Goal: Task Accomplishment & Management: Manage account settings

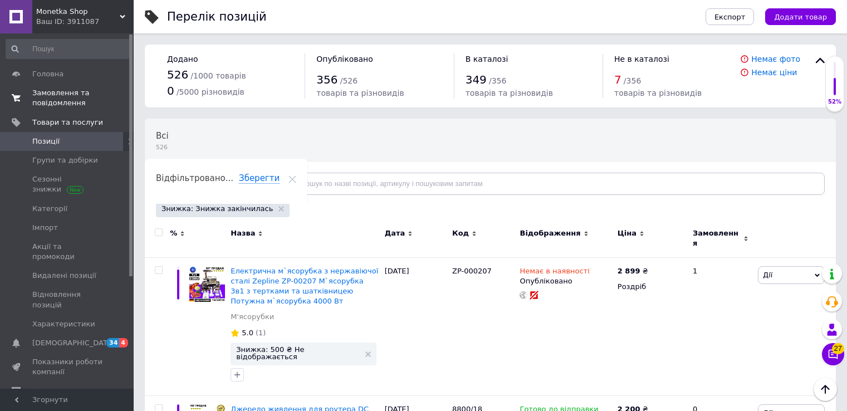
scroll to position [1030, 0]
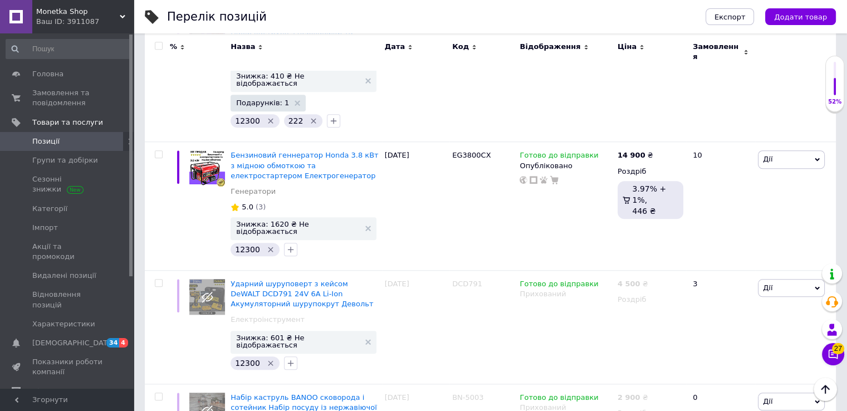
click at [79, 142] on span "Позиції" at bounding box center [67, 141] width 71 height 10
click at [82, 101] on span "Замовлення та повідомлення" at bounding box center [67, 98] width 71 height 20
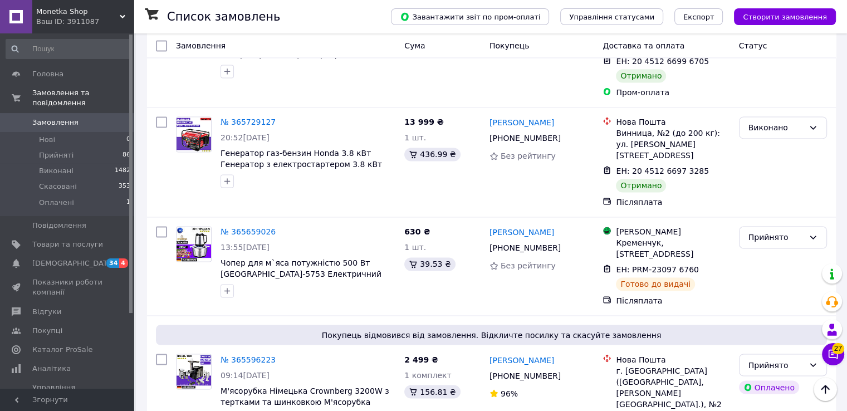
scroll to position [1815, 0]
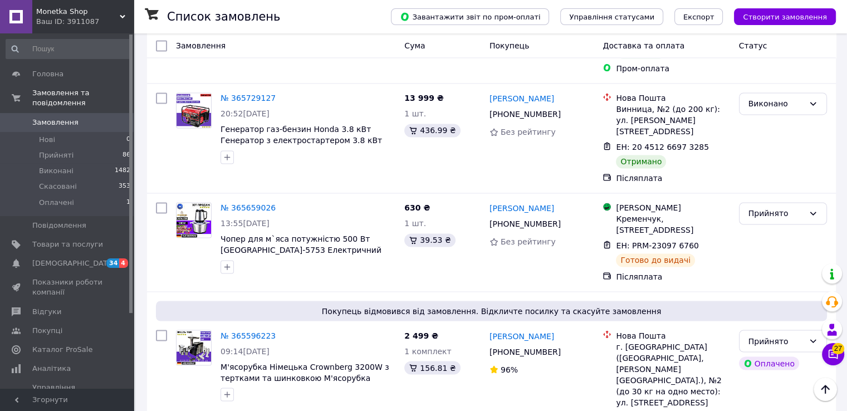
click at [72, 118] on span "Замовлення" at bounding box center [55, 123] width 46 height 10
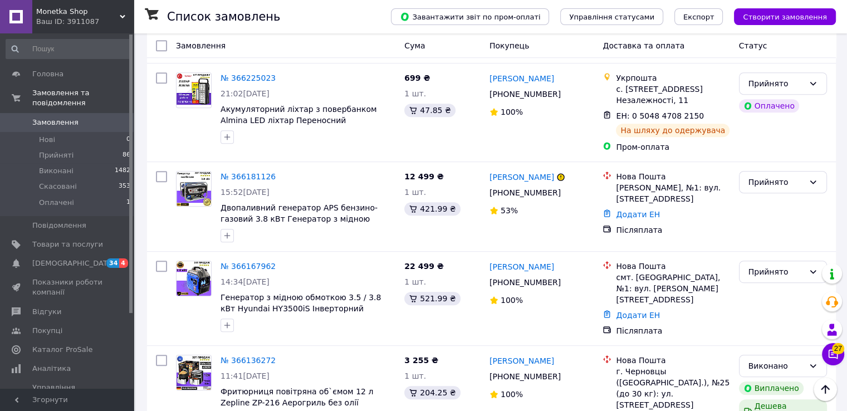
scroll to position [502, 0]
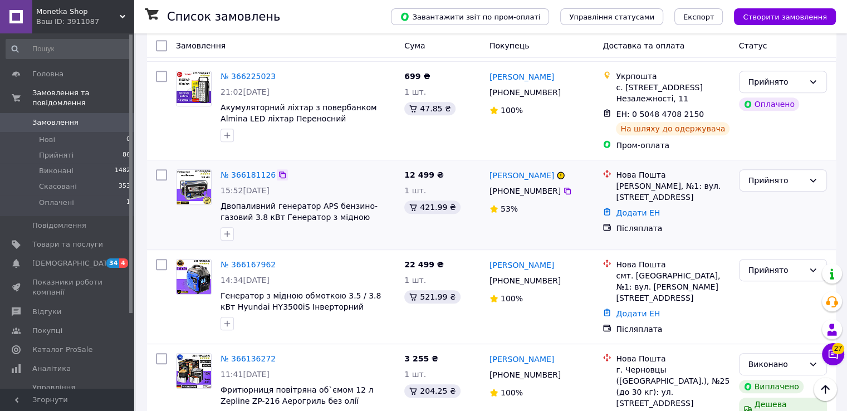
click at [279, 172] on icon at bounding box center [282, 175] width 7 height 7
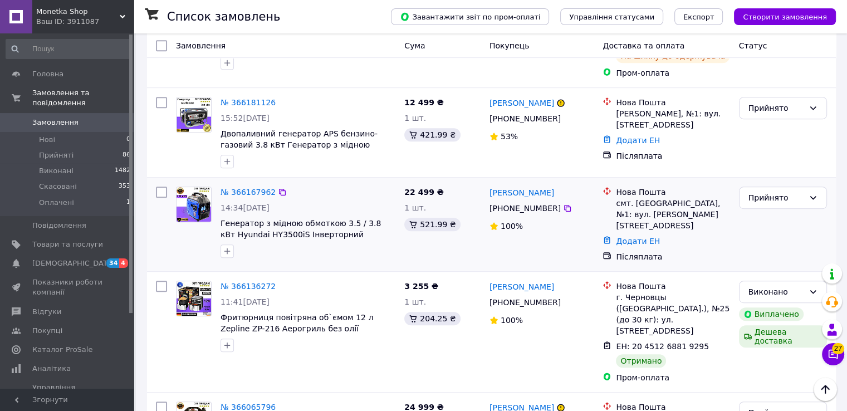
scroll to position [576, 0]
click at [278, 187] on icon at bounding box center [282, 191] width 9 height 9
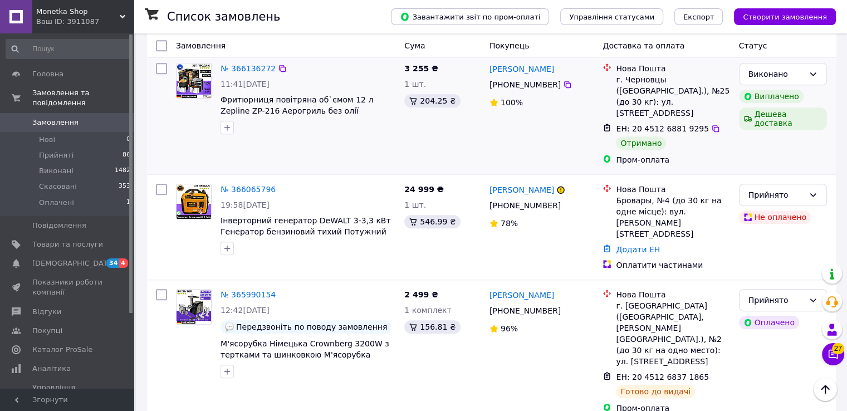
scroll to position [823, 0]
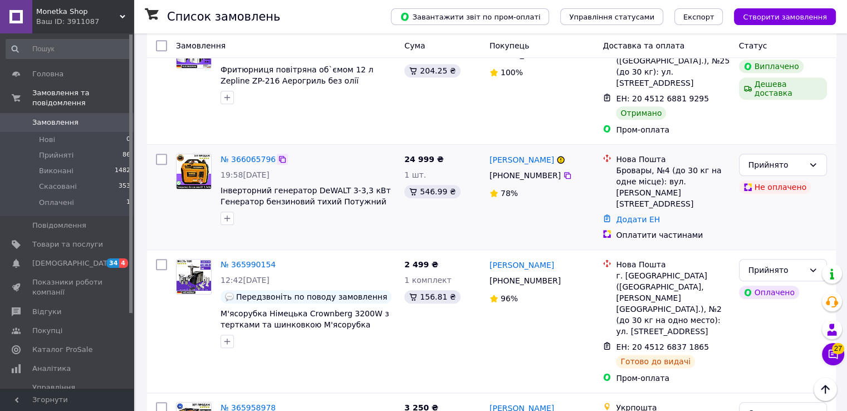
click at [279, 156] on icon at bounding box center [282, 159] width 7 height 7
click at [810, 160] on icon at bounding box center [813, 164] width 9 height 9
click at [779, 129] on li "Скасовано" at bounding box center [782, 129] width 87 height 20
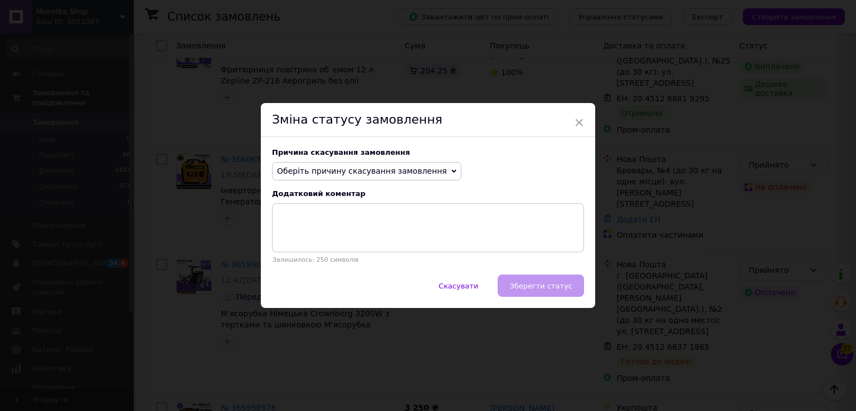
click at [414, 172] on span "Оберіть причину скасування замовлення" at bounding box center [362, 171] width 170 height 9
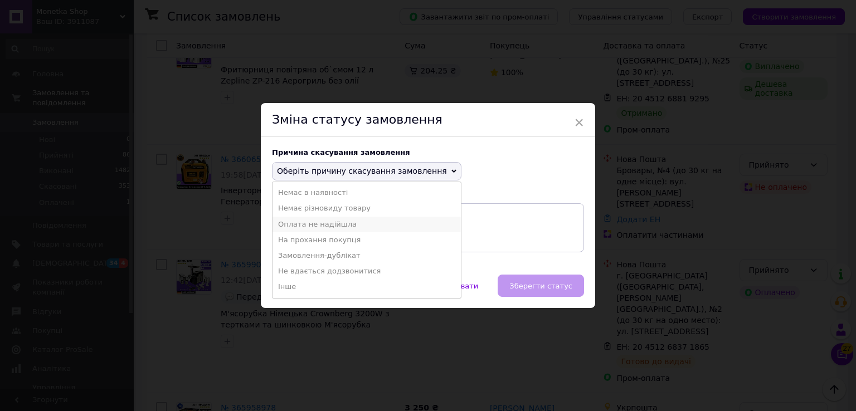
click at [343, 223] on li "Оплата не надійшла" at bounding box center [366, 225] width 188 height 16
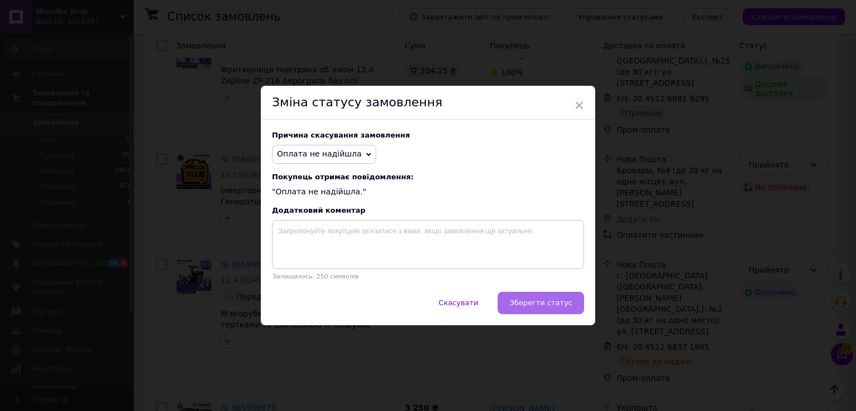
click at [541, 300] on span "Зберегти статус" at bounding box center [540, 303] width 63 height 8
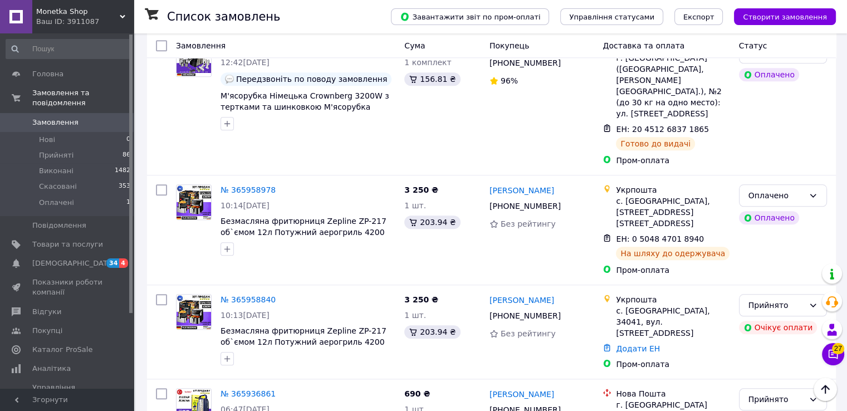
scroll to position [1035, 0]
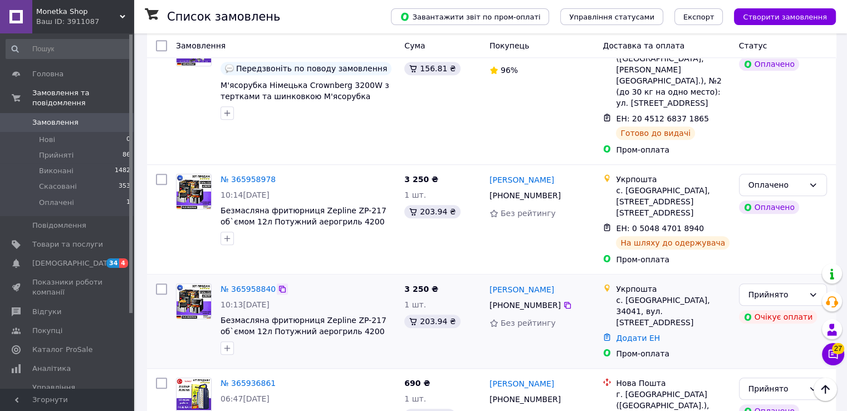
click at [278, 285] on icon at bounding box center [282, 289] width 9 height 9
click at [813, 290] on icon at bounding box center [813, 294] width 9 height 9
click at [771, 224] on li "Скасовано" at bounding box center [782, 227] width 87 height 20
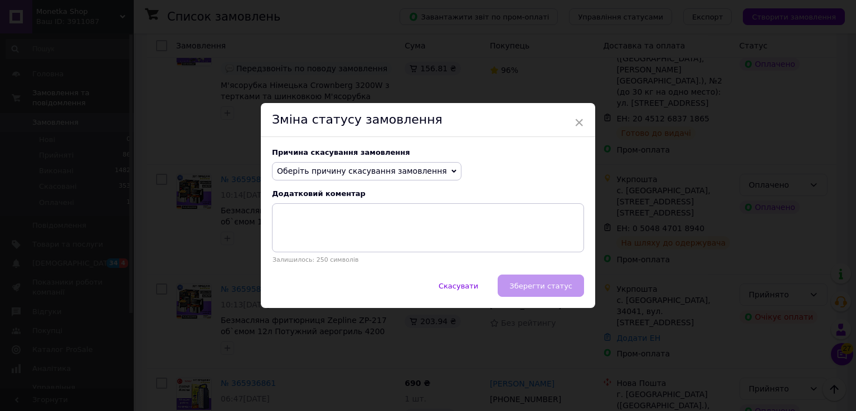
click at [380, 169] on span "Оберіть причину скасування замовлення" at bounding box center [362, 171] width 170 height 9
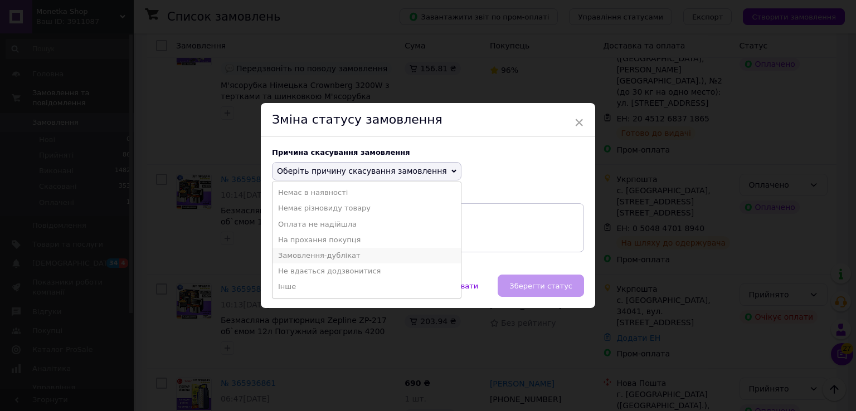
click at [345, 251] on li "Замовлення-дублікат" at bounding box center [366, 256] width 188 height 16
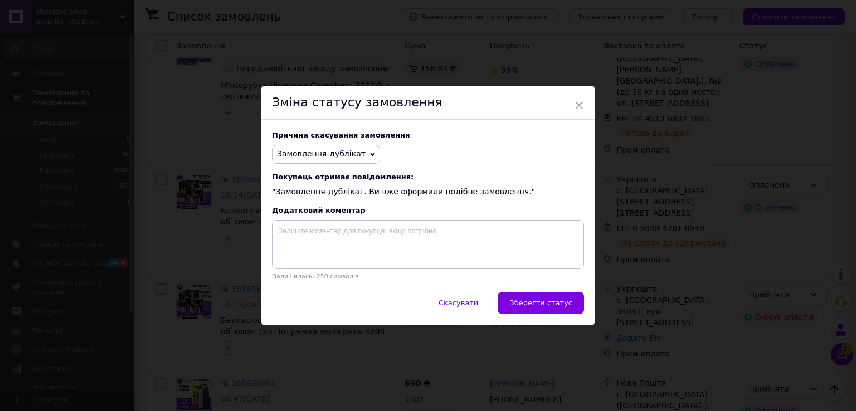
click at [533, 299] on button "Зберегти статус" at bounding box center [540, 303] width 86 height 22
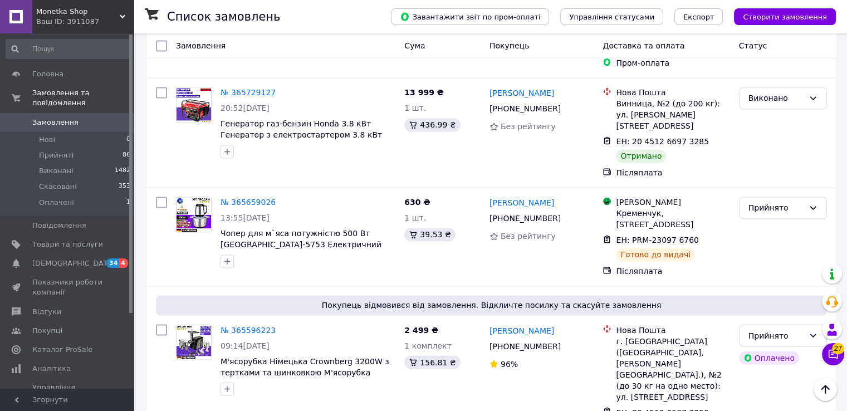
scroll to position [1815, 0]
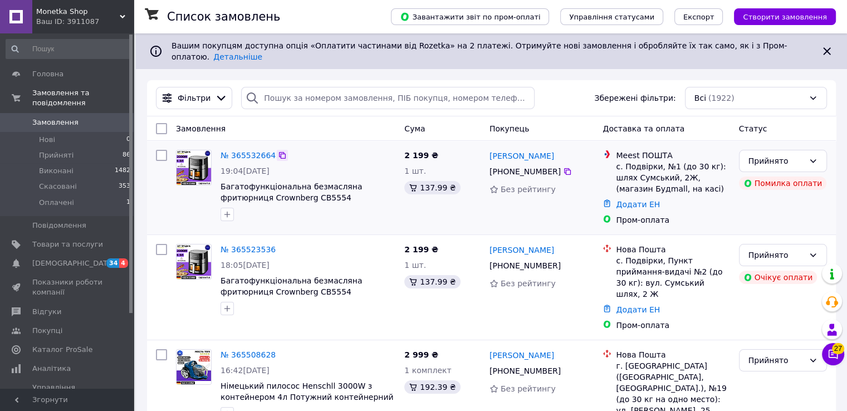
click at [278, 151] on icon at bounding box center [282, 155] width 9 height 9
drag, startPoint x: 541, startPoint y: 148, endPoint x: 487, endPoint y: 152, distance: 54.7
click at [487, 152] on div "Зінаїда Легка +380 50 902 41 80 Без рейтингу" at bounding box center [542, 187] width 114 height 85
copy link "Зінаїда Легка"
click at [812, 150] on div "Прийнято" at bounding box center [783, 161] width 88 height 22
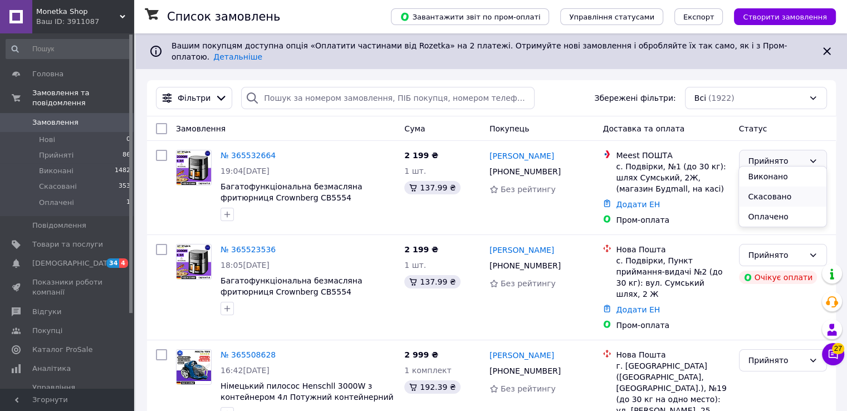
click at [773, 192] on li "Скасовано" at bounding box center [782, 197] width 87 height 20
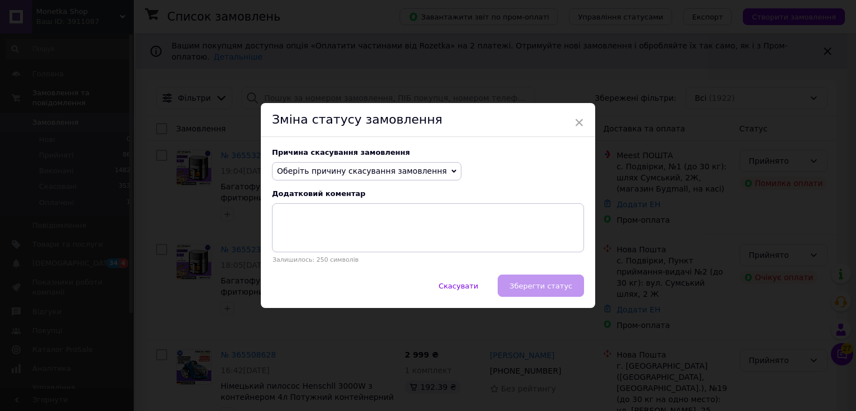
click at [406, 172] on span "Оберіть причину скасування замовлення" at bounding box center [362, 171] width 170 height 9
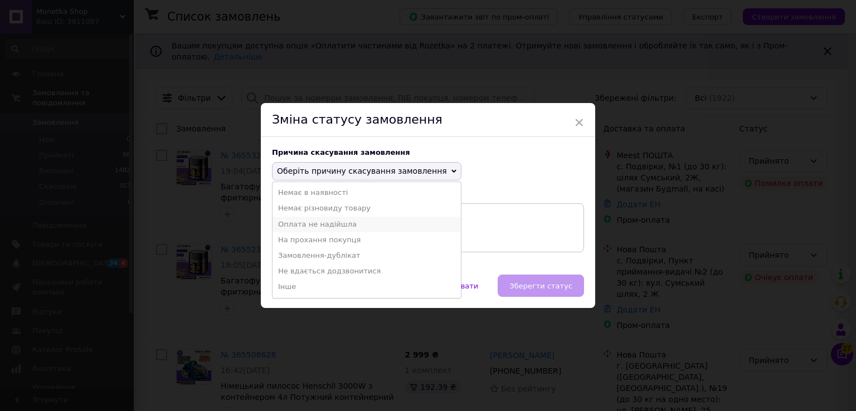
click at [354, 227] on li "Оплата не надійшла" at bounding box center [366, 225] width 188 height 16
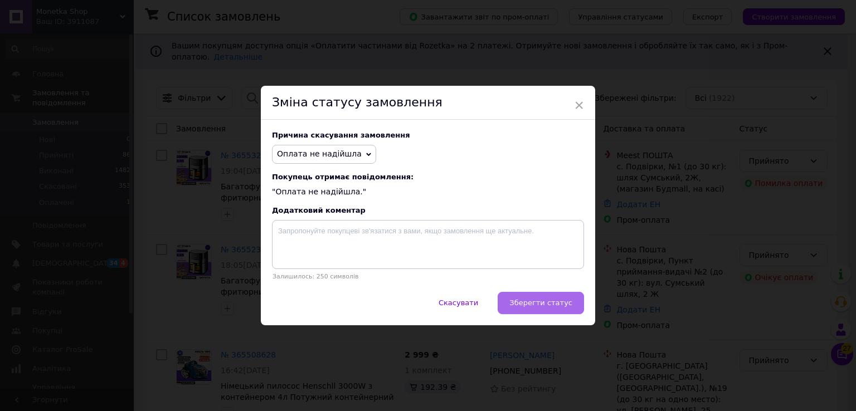
click at [535, 297] on button "Зберегти статус" at bounding box center [540, 303] width 86 height 22
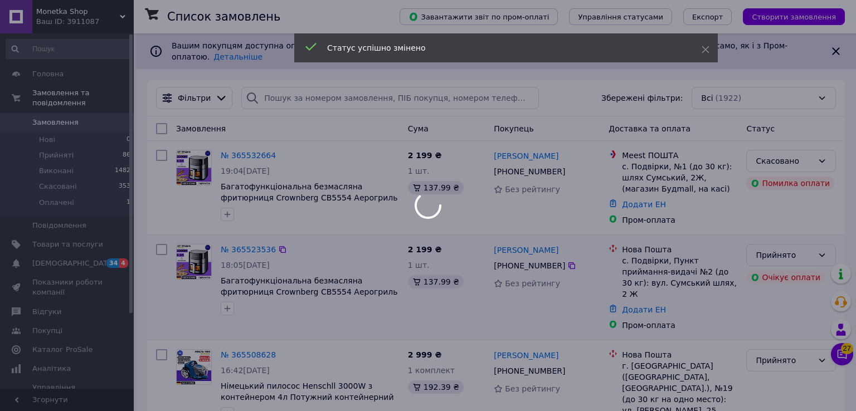
click at [817, 251] on icon at bounding box center [821, 255] width 9 height 9
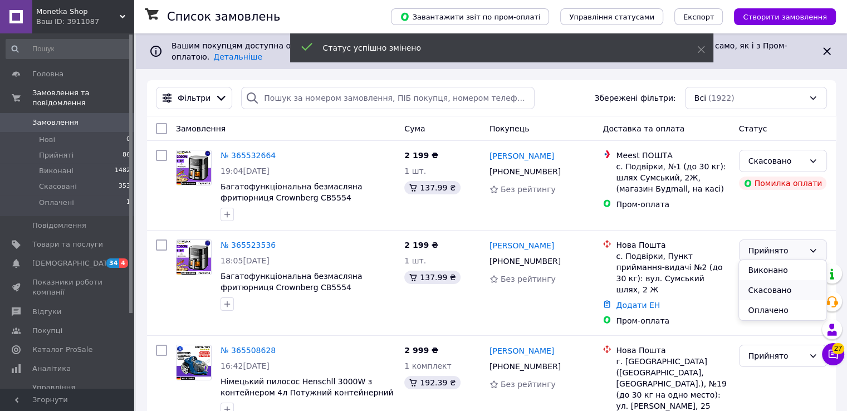
click at [769, 288] on li "Скасовано" at bounding box center [782, 290] width 87 height 20
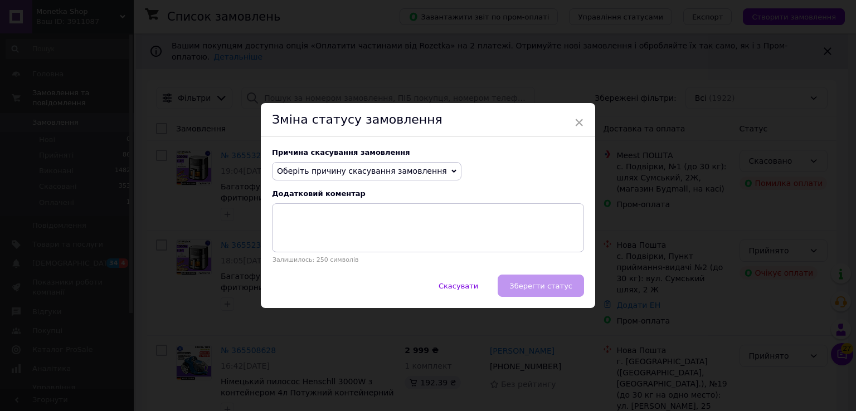
click at [403, 177] on span "Оберіть причину скасування замовлення" at bounding box center [366, 171] width 189 height 19
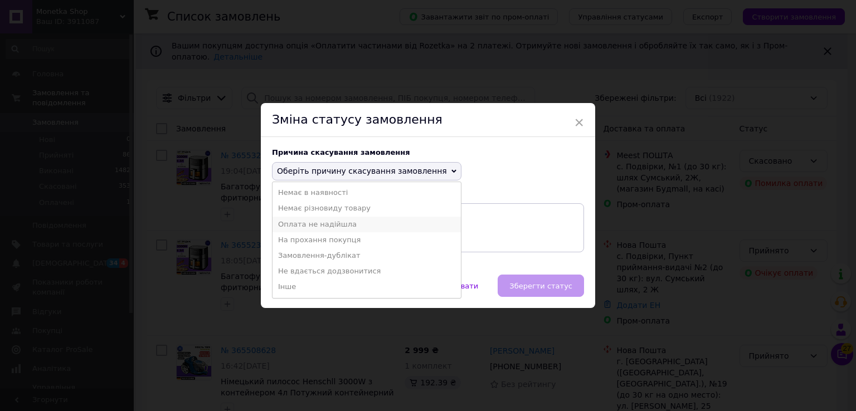
click at [329, 224] on li "Оплата не надійшла" at bounding box center [366, 225] width 188 height 16
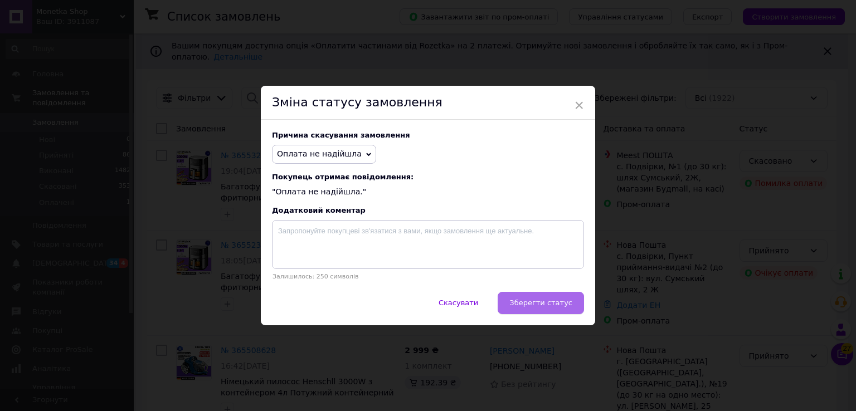
click at [541, 304] on span "Зберегти статус" at bounding box center [540, 303] width 63 height 8
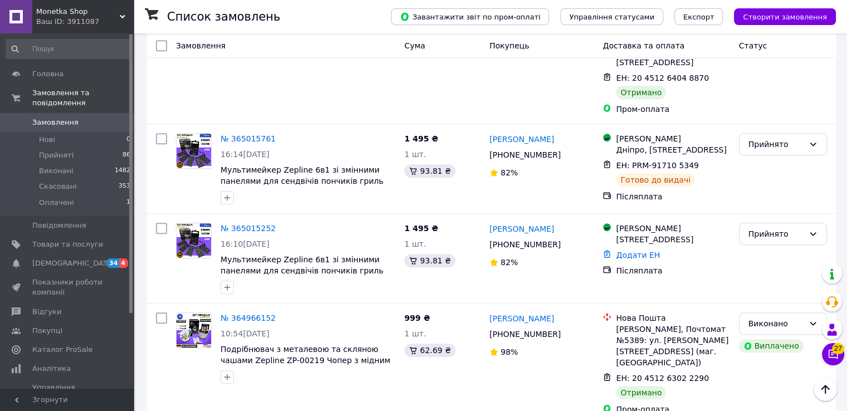
scroll to position [693, 0]
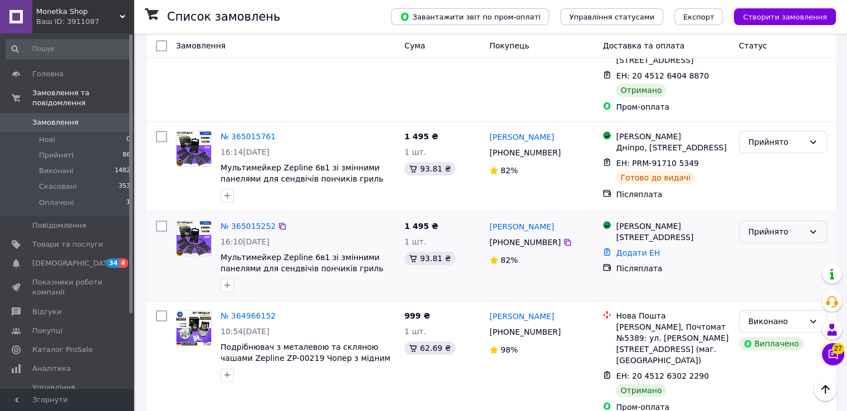
click at [800, 226] on div "Прийнято" at bounding box center [777, 232] width 56 height 12
click at [787, 224] on li "Скасовано" at bounding box center [782, 223] width 87 height 20
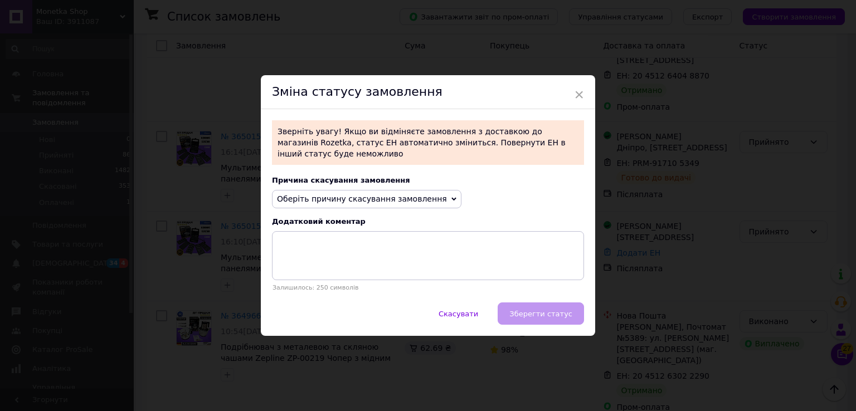
click at [390, 190] on span "Оберіть причину скасування замовлення" at bounding box center [366, 199] width 189 height 19
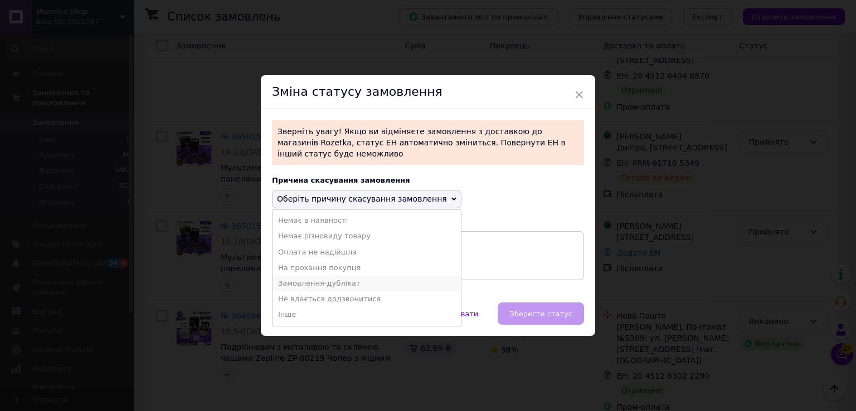
click at [336, 276] on li "Замовлення-дублікат" at bounding box center [366, 284] width 188 height 16
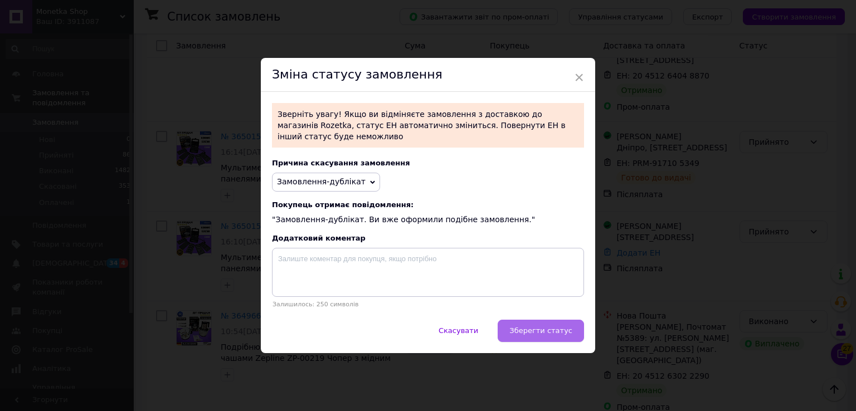
click at [568, 328] on span "Зберегти статус" at bounding box center [540, 330] width 63 height 8
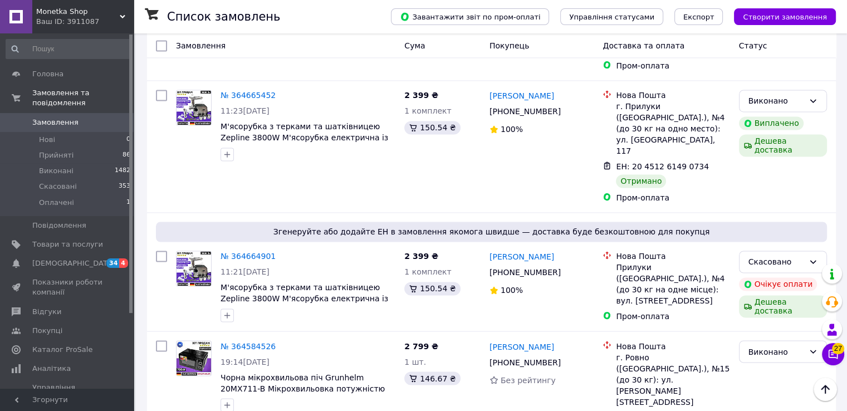
scroll to position [1803, 0]
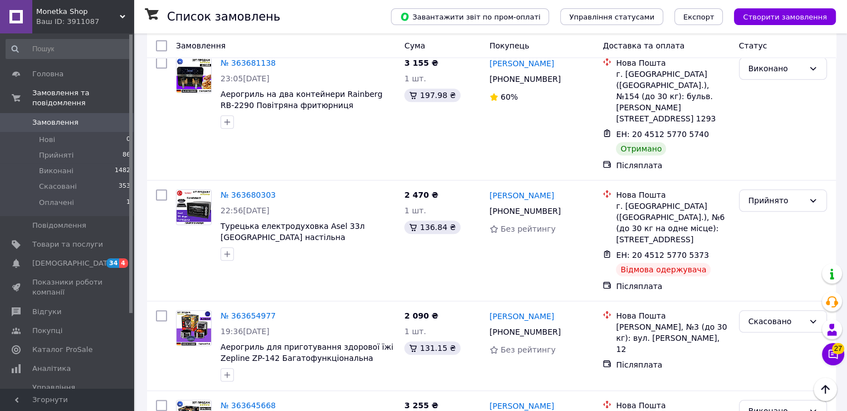
scroll to position [1014, 0]
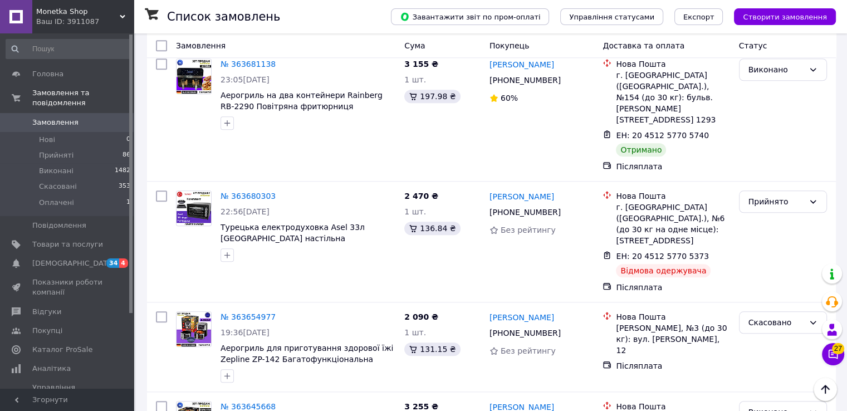
click at [89, 118] on span "Замовлення" at bounding box center [67, 123] width 71 height 10
click at [59, 258] on span "[DEMOGRAPHIC_DATA]" at bounding box center [73, 263] width 82 height 10
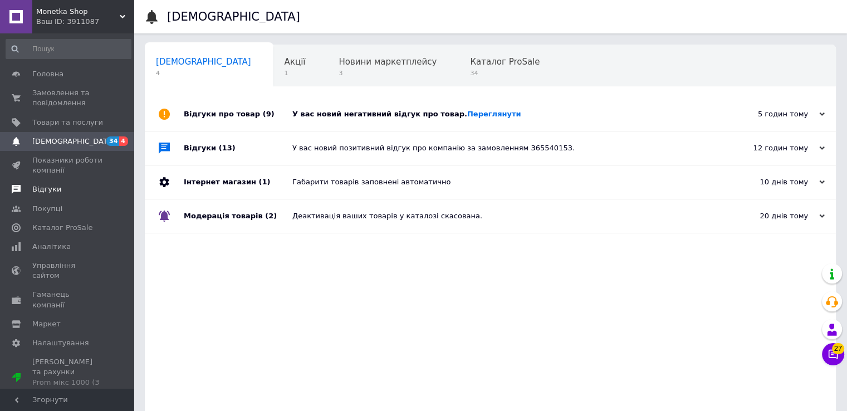
click at [59, 189] on span "Відгуки" at bounding box center [67, 189] width 71 height 10
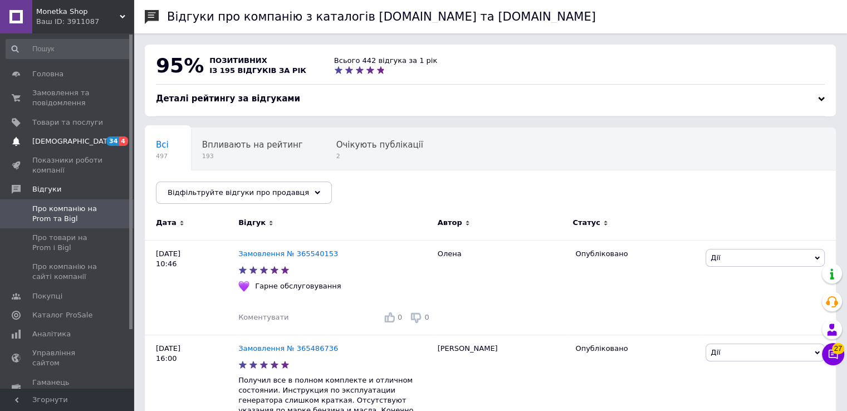
click at [48, 136] on span "[DEMOGRAPHIC_DATA]" at bounding box center [73, 141] width 82 height 10
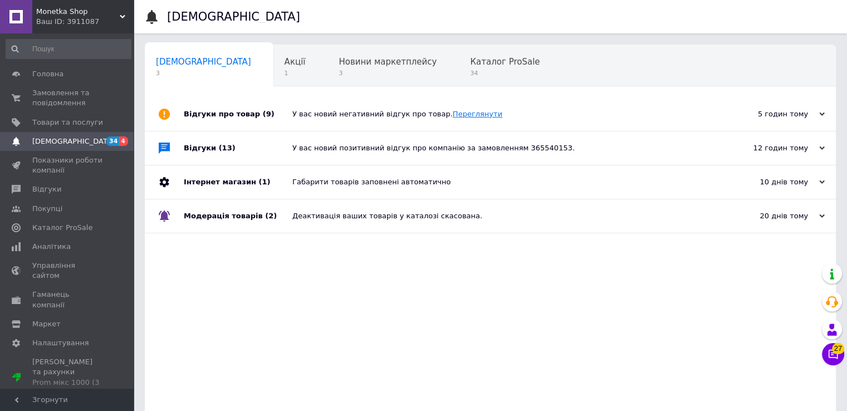
click at [458, 113] on link "Переглянути" at bounding box center [478, 114] width 50 height 8
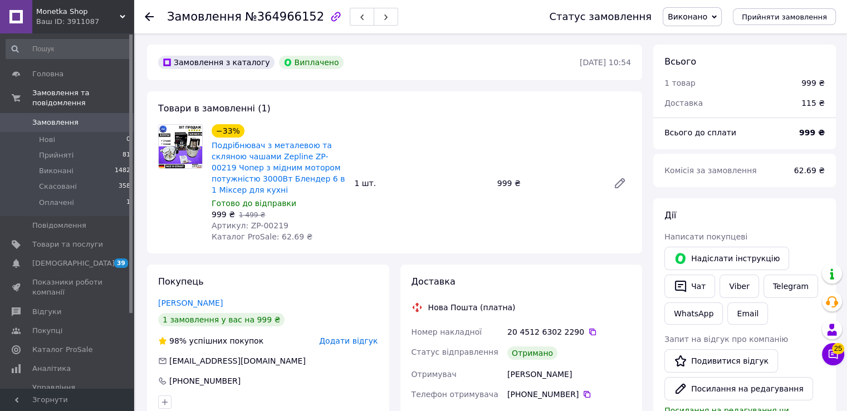
click at [46, 118] on span "Замовлення" at bounding box center [55, 123] width 46 height 10
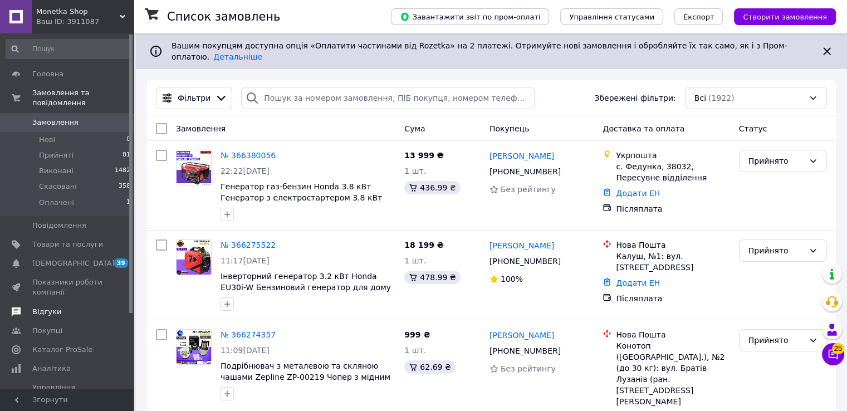
click at [55, 307] on span "Відгуки" at bounding box center [46, 312] width 29 height 10
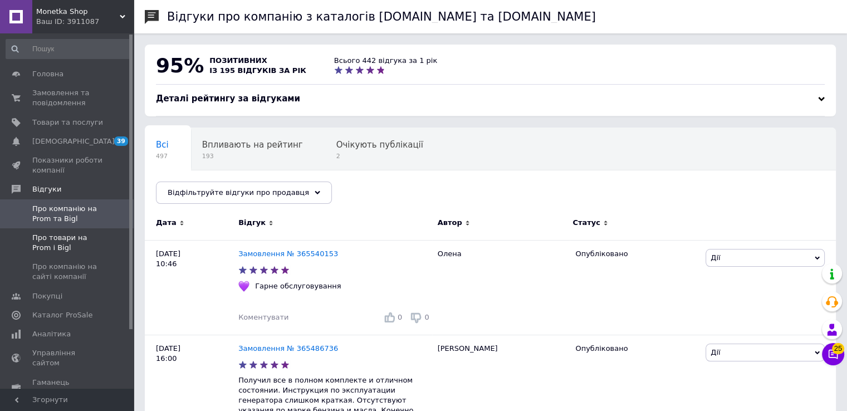
click at [58, 242] on span "Про товари на Prom і Bigl" at bounding box center [67, 243] width 71 height 20
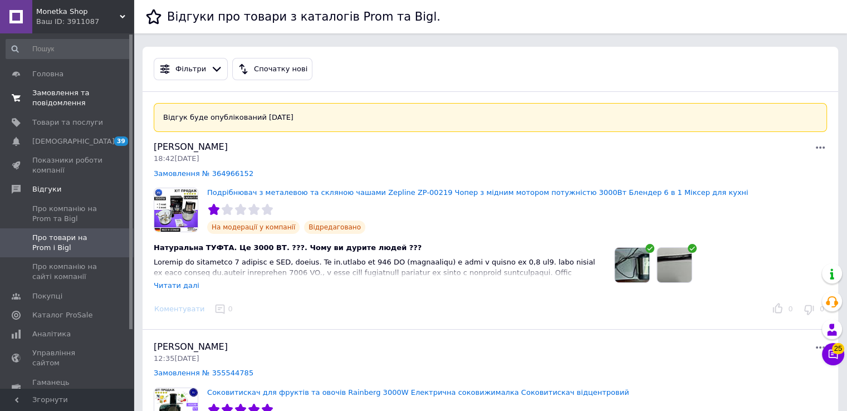
click at [42, 94] on span "Замовлення та повідомлення" at bounding box center [67, 98] width 71 height 20
